Goal: Navigation & Orientation: Understand site structure

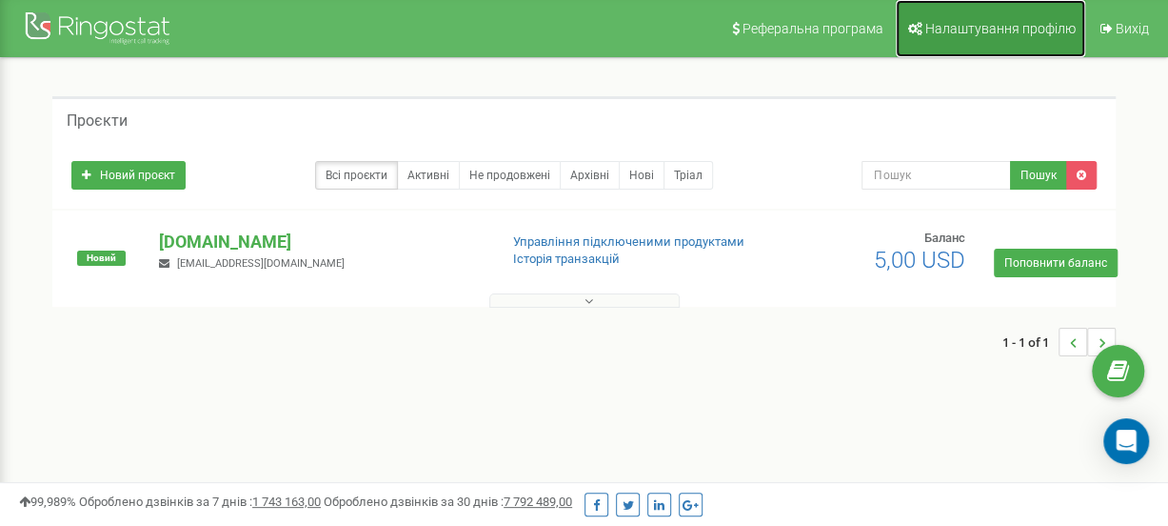
click at [989, 36] on link "Налаштування профілю" at bounding box center [990, 28] width 189 height 57
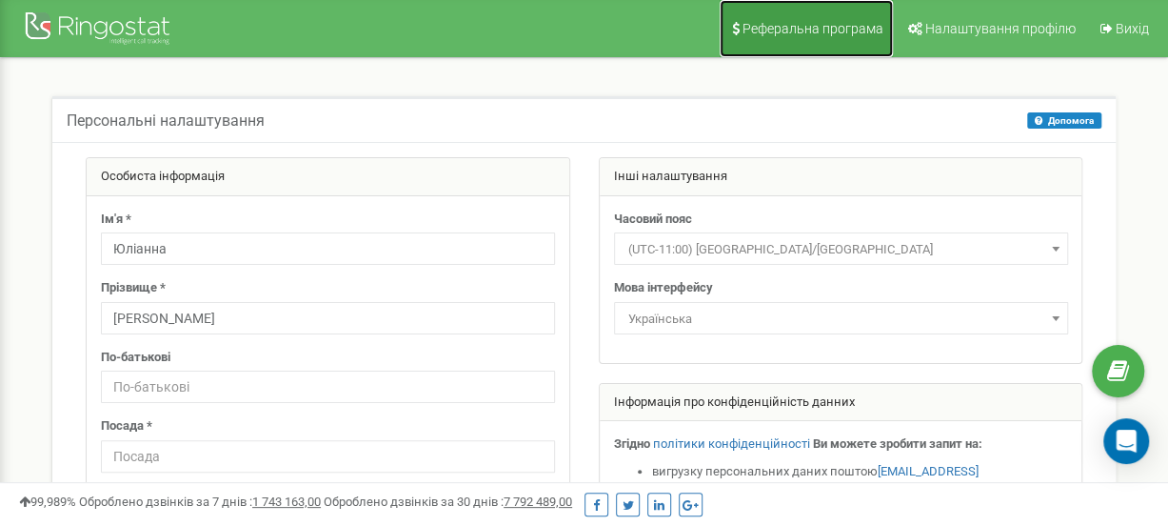
click at [825, 16] on link "Реферальна програма" at bounding box center [806, 28] width 173 height 57
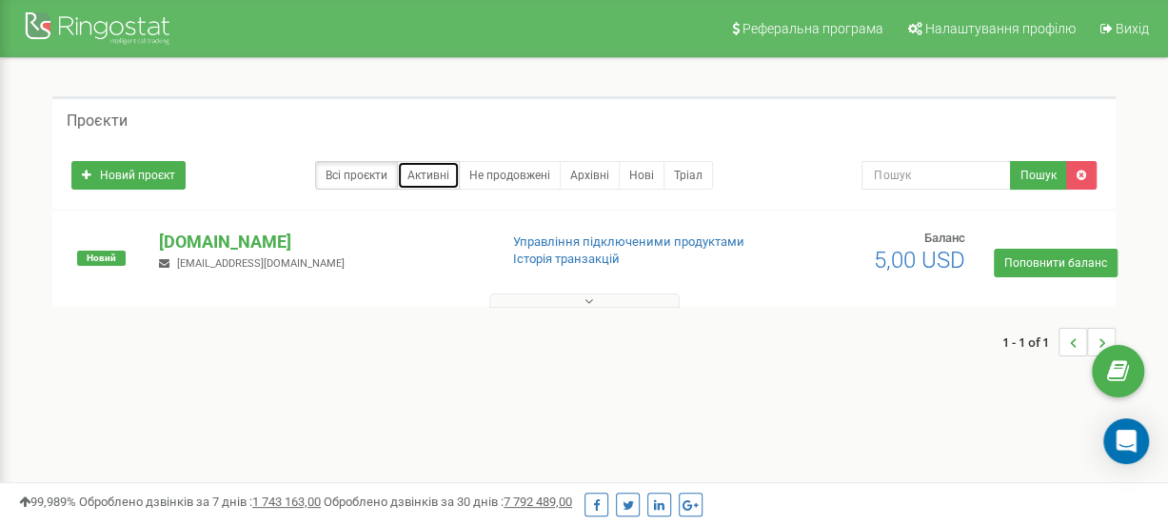
click at [442, 180] on link "Активні" at bounding box center [428, 175] width 63 height 29
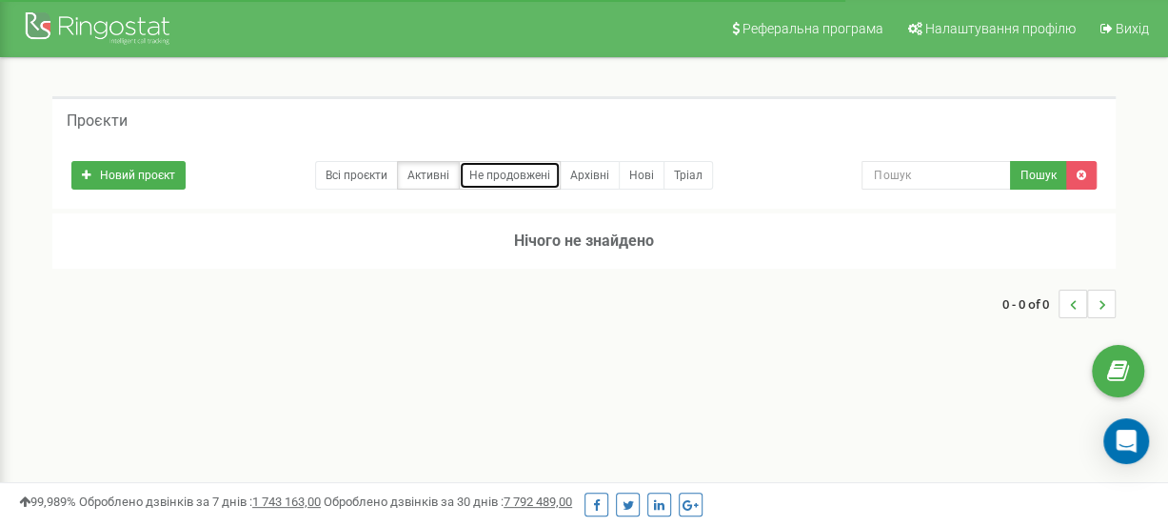
click at [516, 175] on link "Не продовжені" at bounding box center [510, 175] width 102 height 29
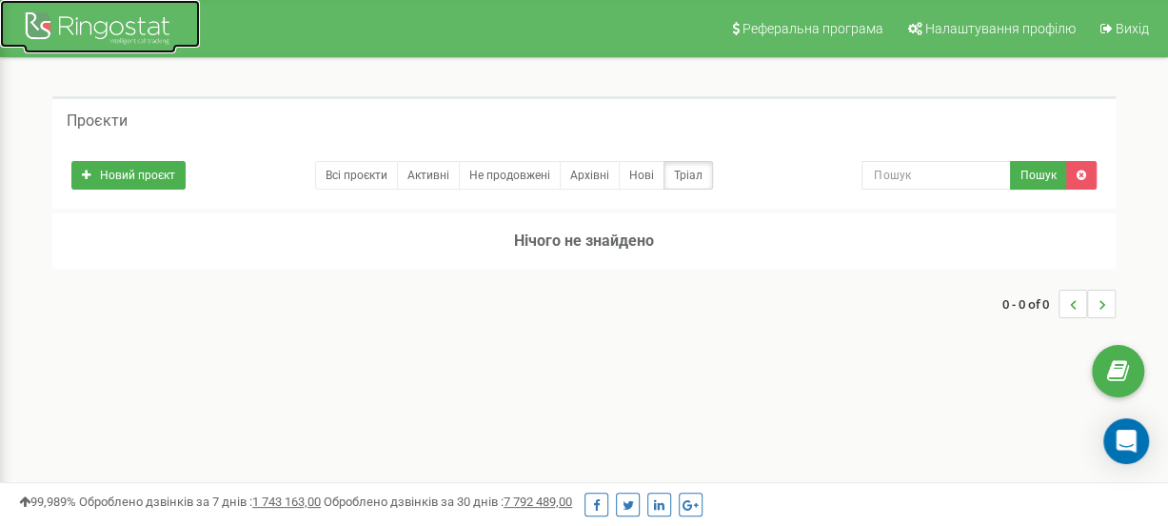
click at [112, 33] on div at bounding box center [100, 31] width 152 height 46
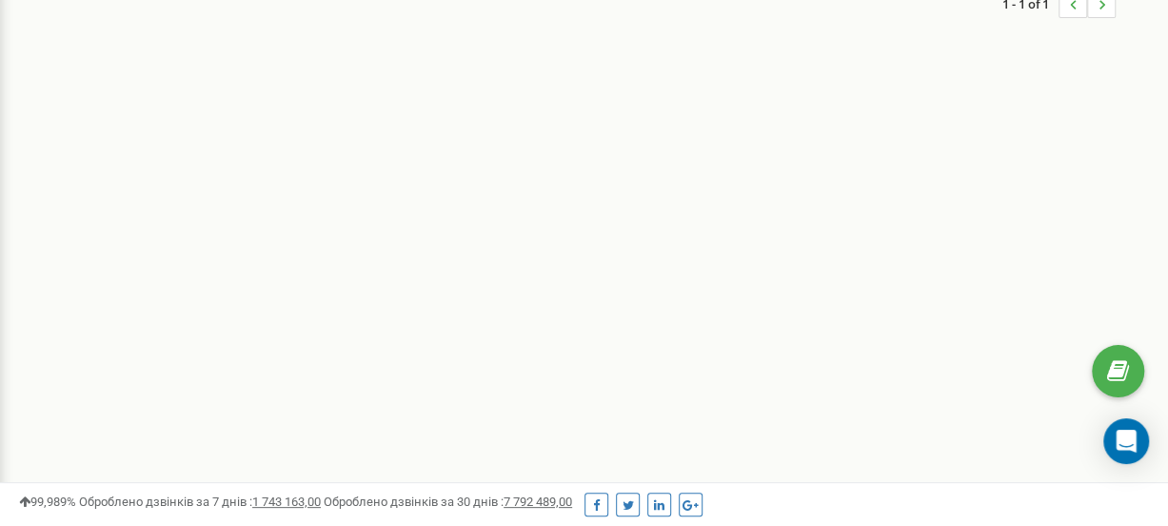
scroll to position [617, 0]
click at [1118, 372] on icon at bounding box center [1118, 371] width 22 height 29
